Goal: Navigation & Orientation: Go to known website

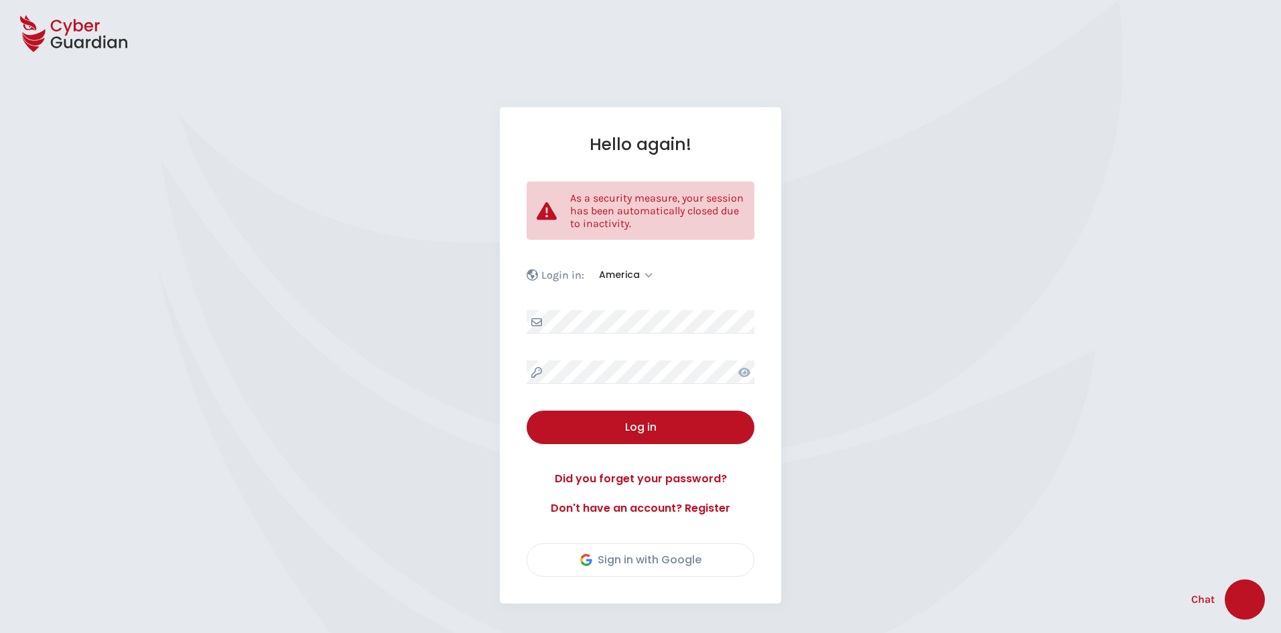
select select "America"
select select "English"
